Goal: Task Accomplishment & Management: Use online tool/utility

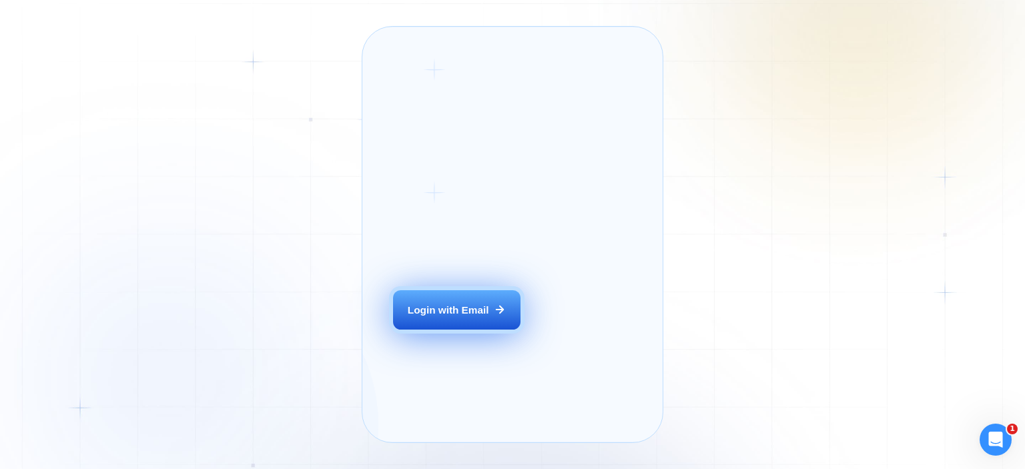
click at [467, 317] on div "Login with Email" at bounding box center [448, 310] width 81 height 14
